Goal: Task Accomplishment & Management: Manage account settings

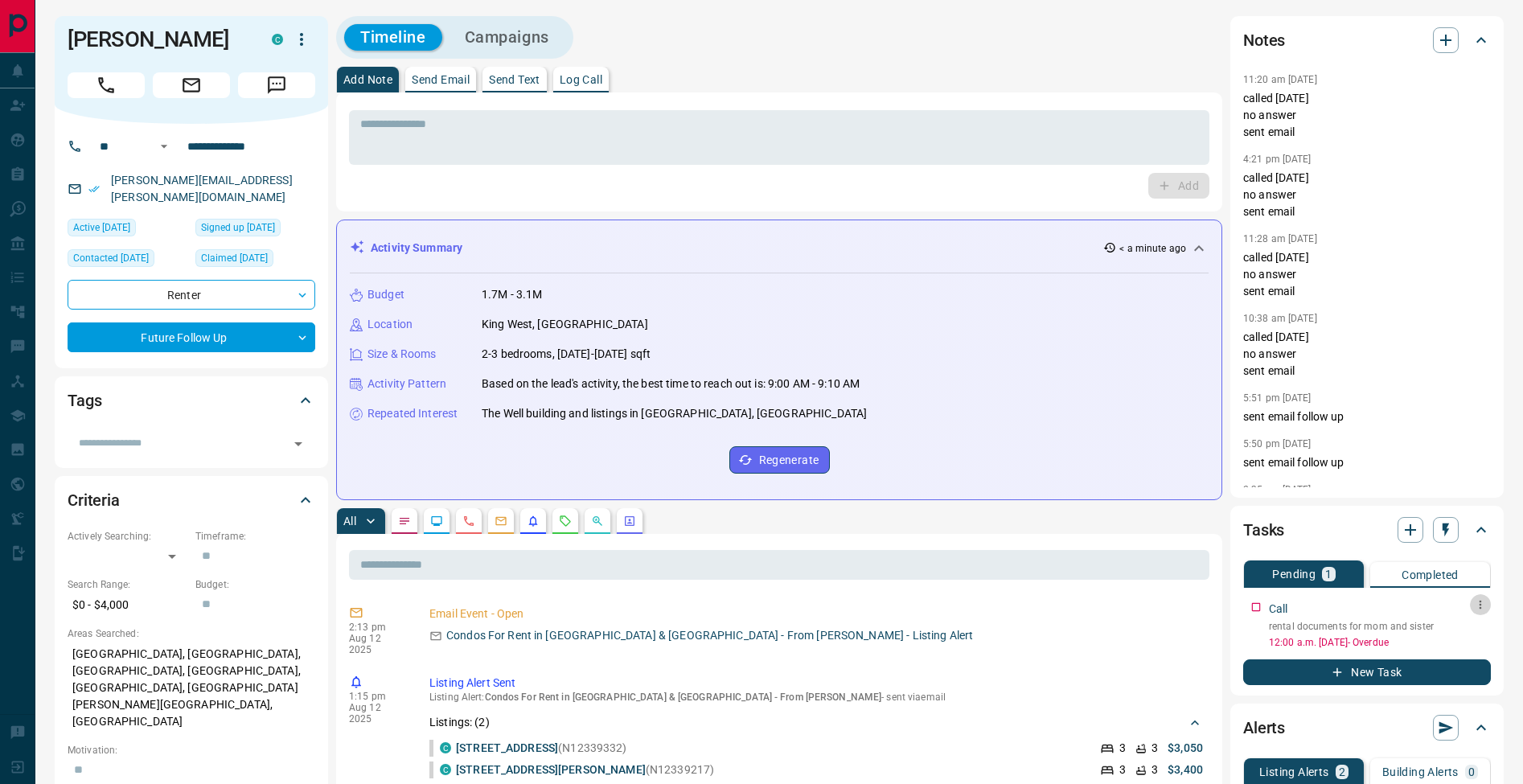
click at [1473, 606] on button "button" at bounding box center [1479, 604] width 21 height 21
click at [1467, 627] on li "Edit" at bounding box center [1455, 635] width 71 height 24
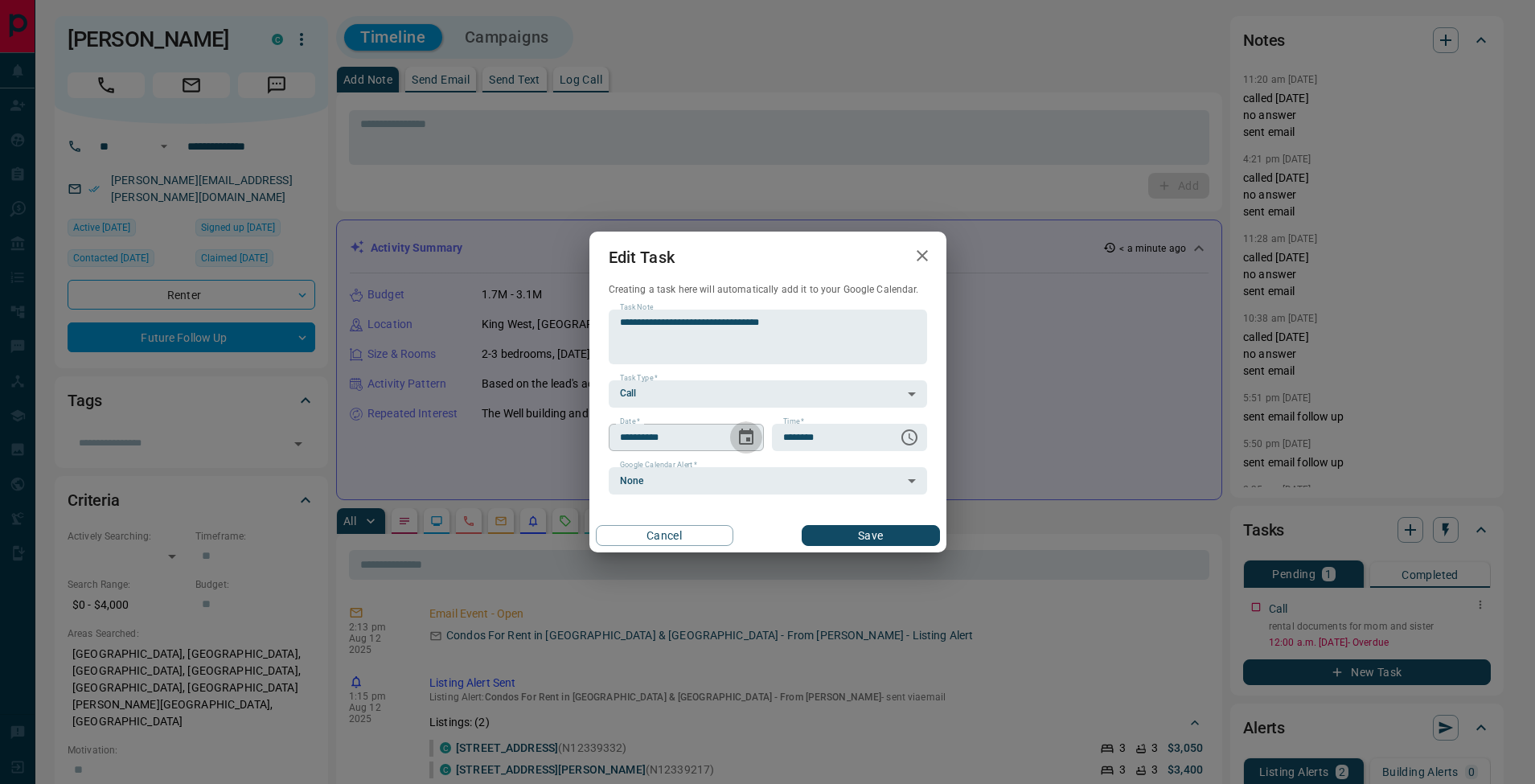
click at [744, 436] on icon "Choose date, selected date is Aug 12, 2025" at bounding box center [745, 437] width 19 height 19
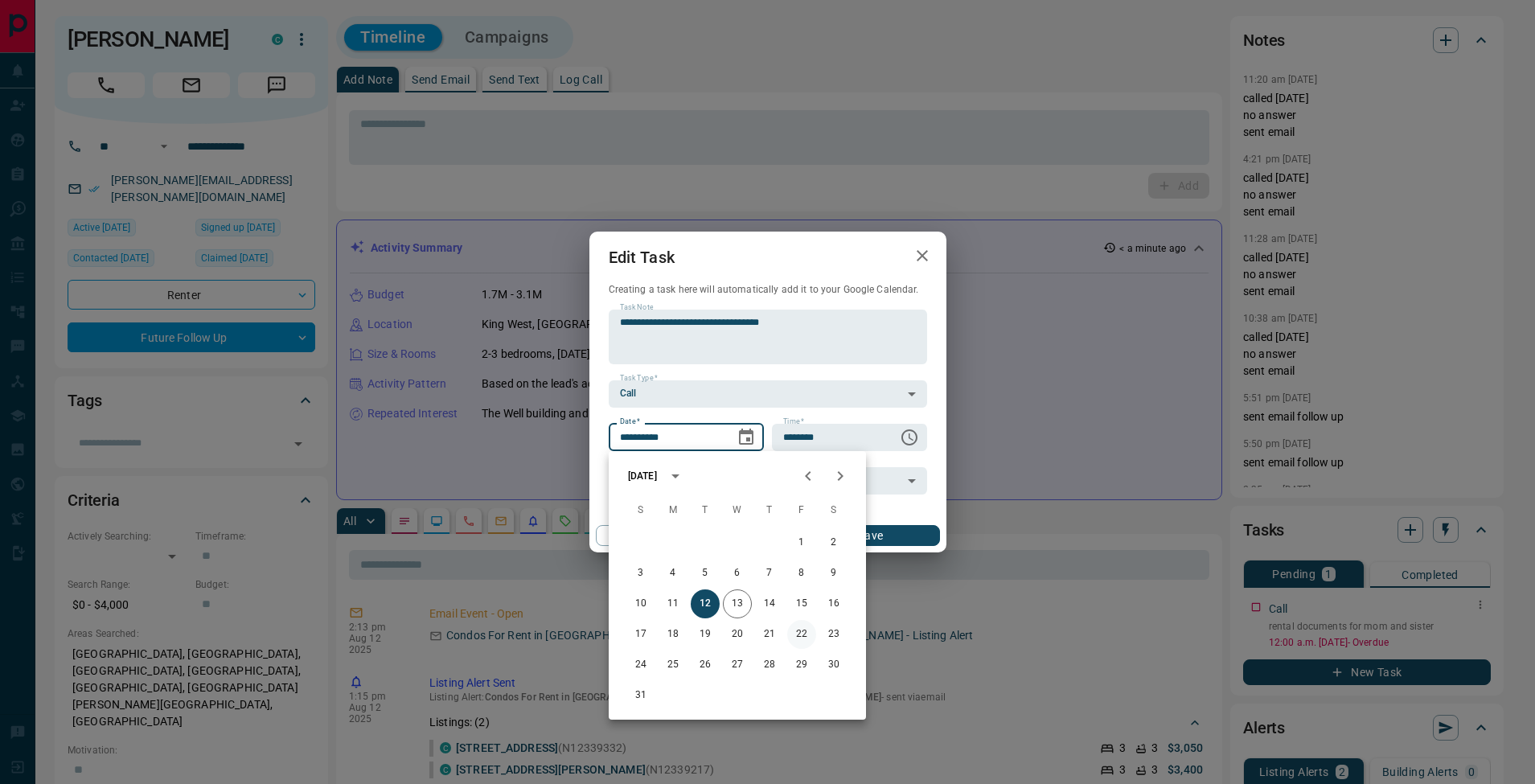
click at [798, 633] on button "22" at bounding box center [802, 634] width 29 height 29
type input "**********"
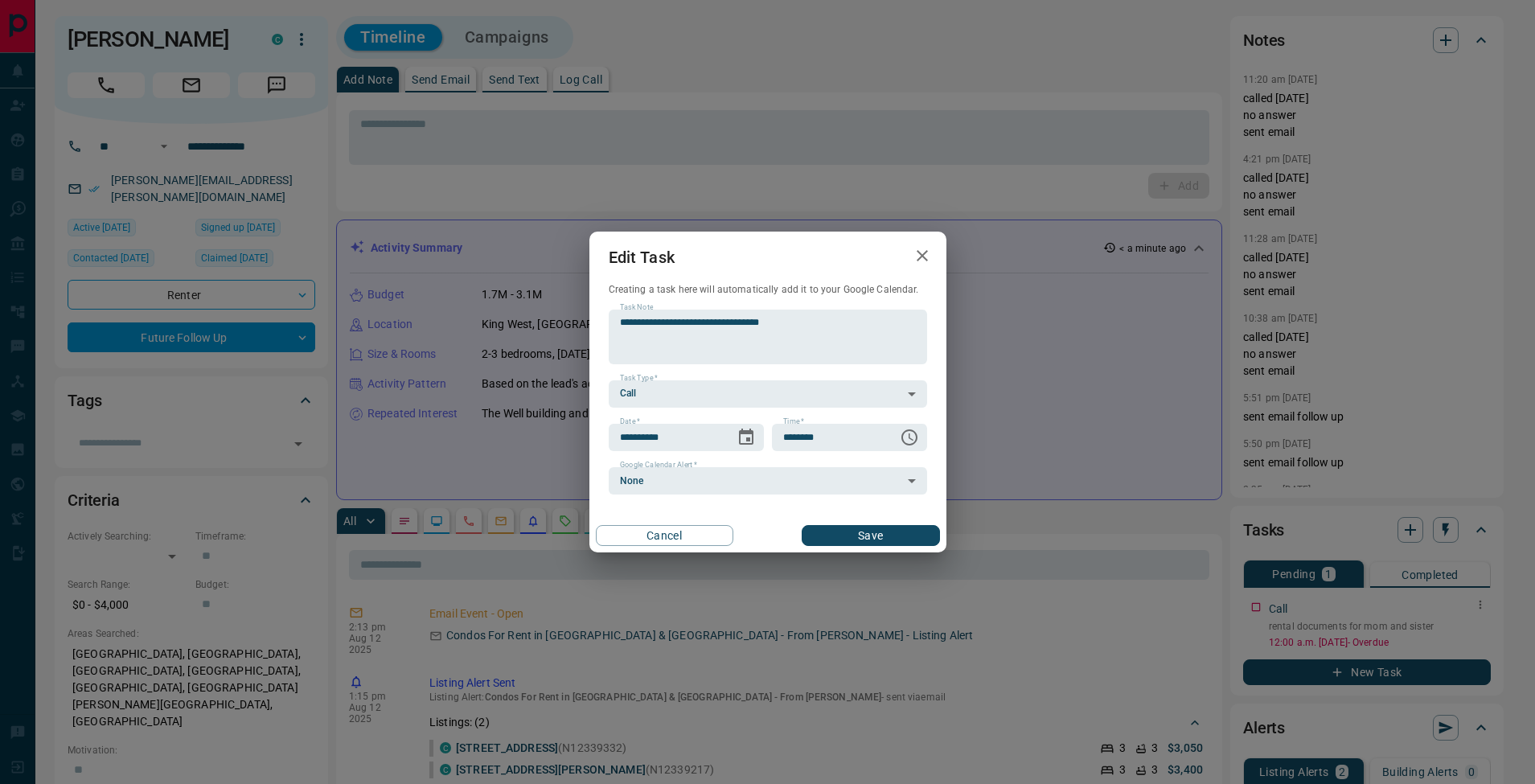
click at [860, 534] on button "Save" at bounding box center [870, 535] width 138 height 21
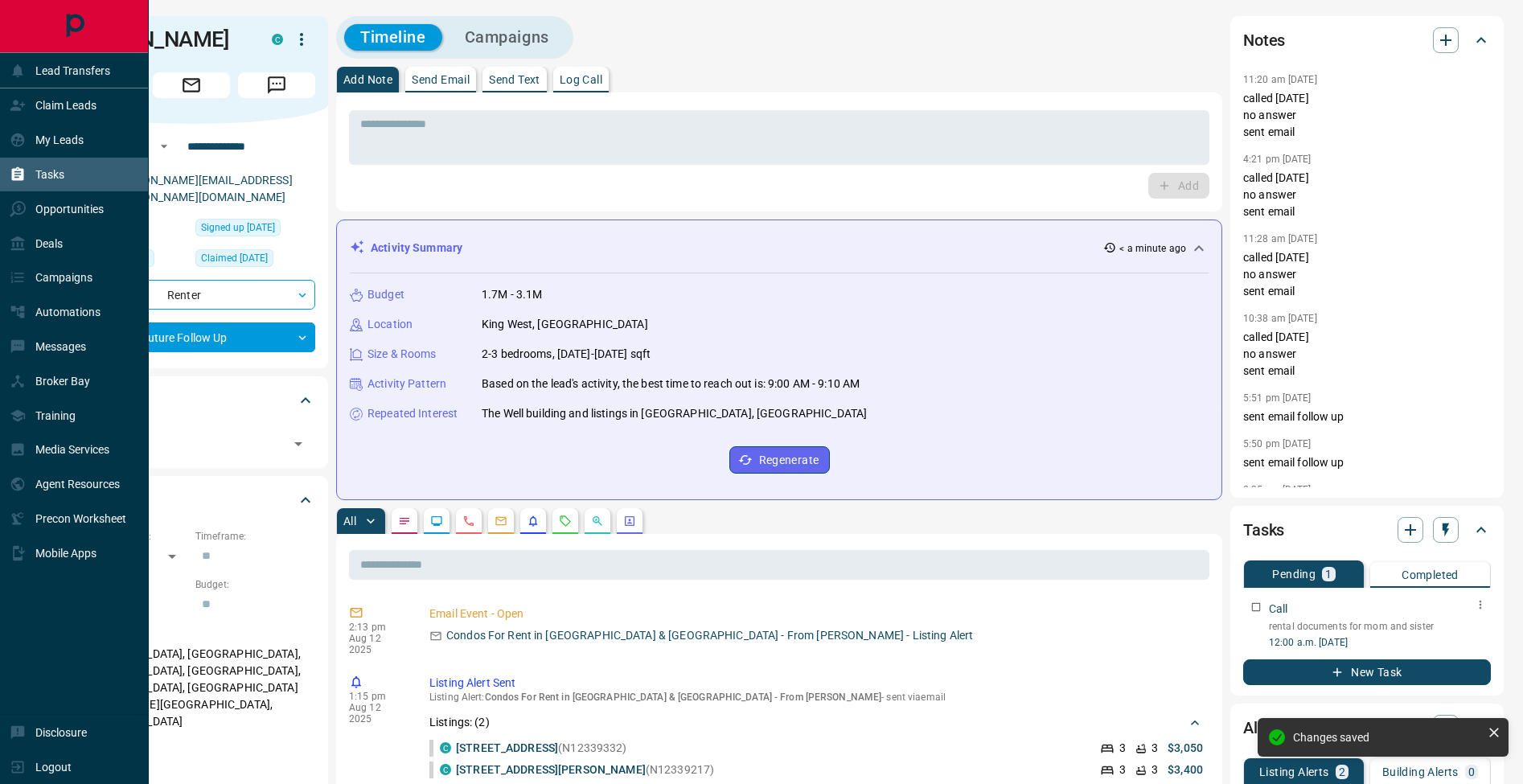
click at [17, 176] on icon at bounding box center [17, 174] width 12 height 14
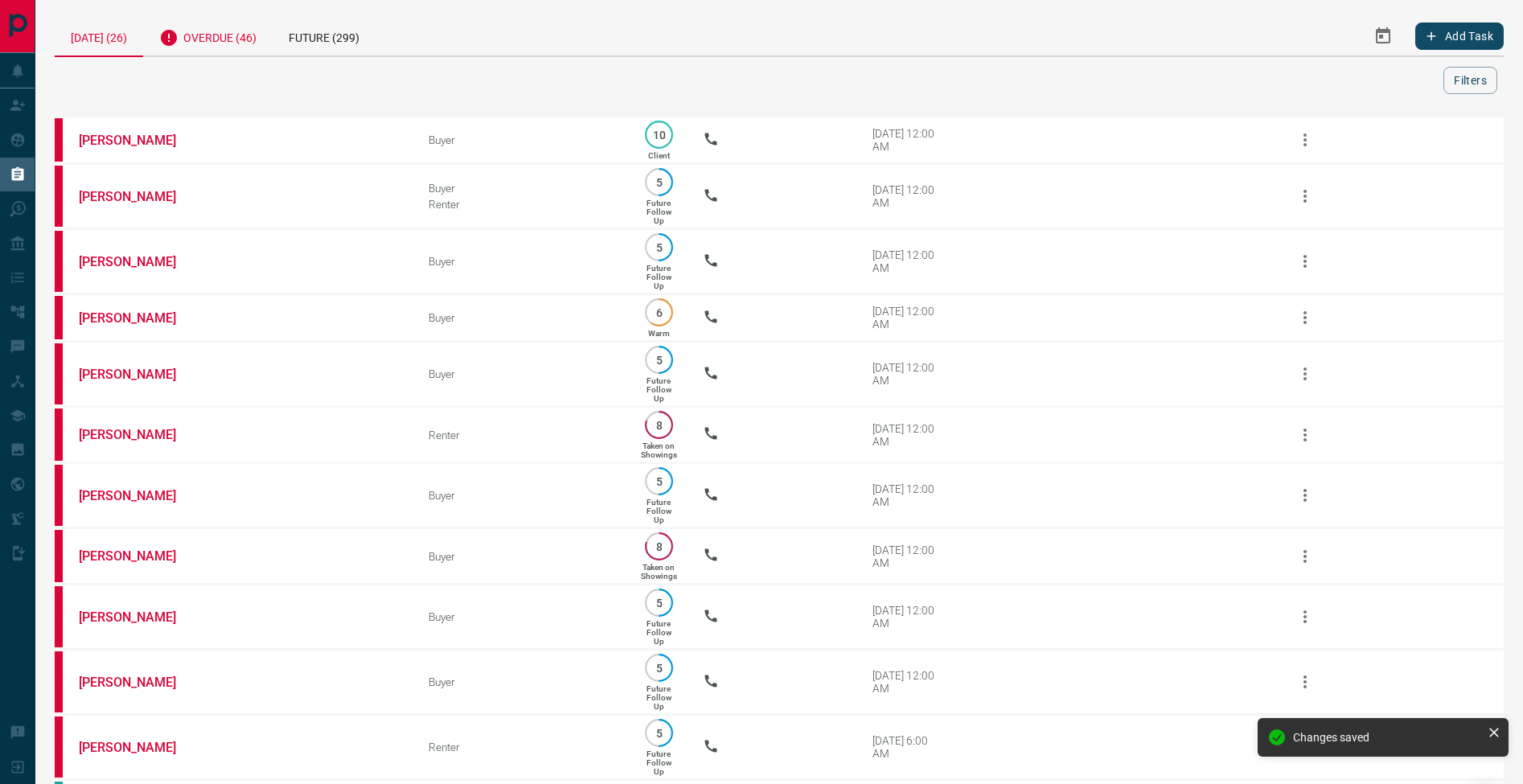
click at [216, 47] on div "Overdue (46)" at bounding box center [208, 36] width 129 height 39
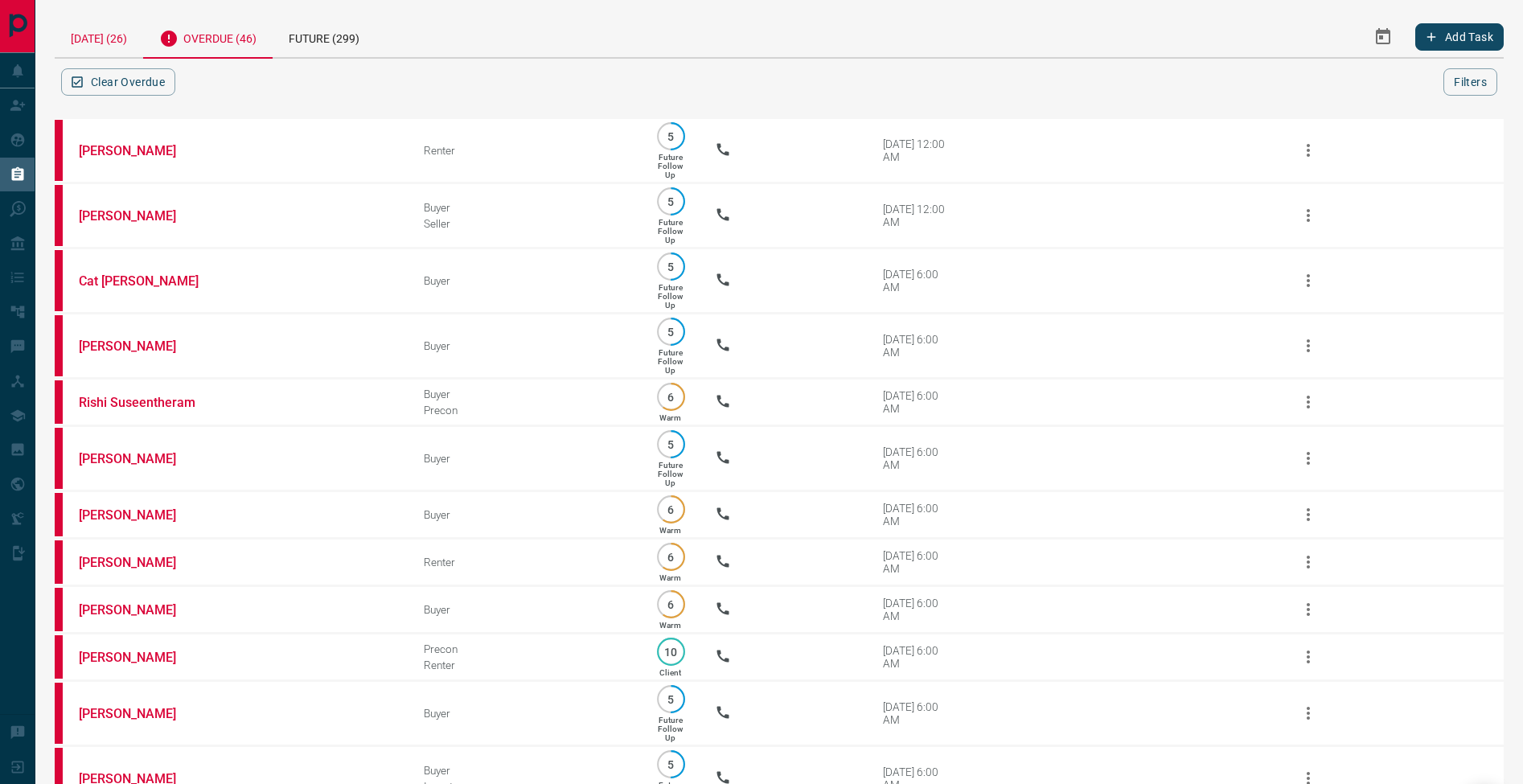
click at [127, 48] on div "[DATE] (26)" at bounding box center [98, 36] width 88 height 41
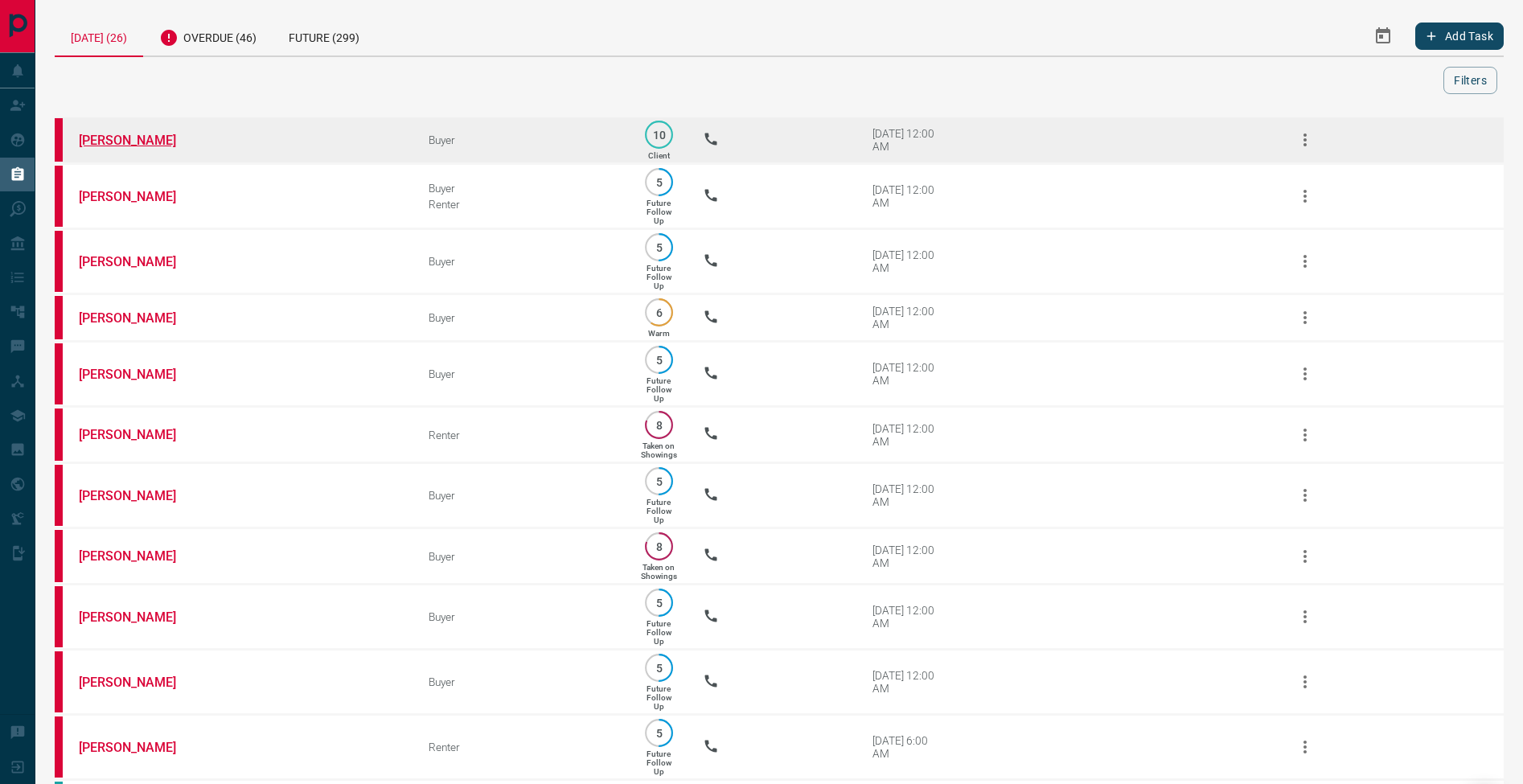
click at [130, 139] on link "[PERSON_NAME]" at bounding box center [138, 140] width 120 height 15
